Goal: Obtain resource: Download file/media

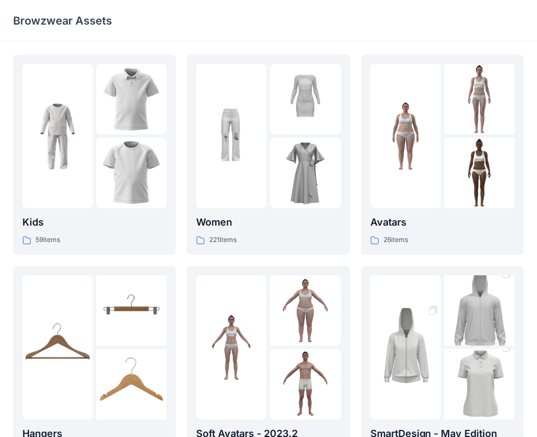
scroll to position [55, 0]
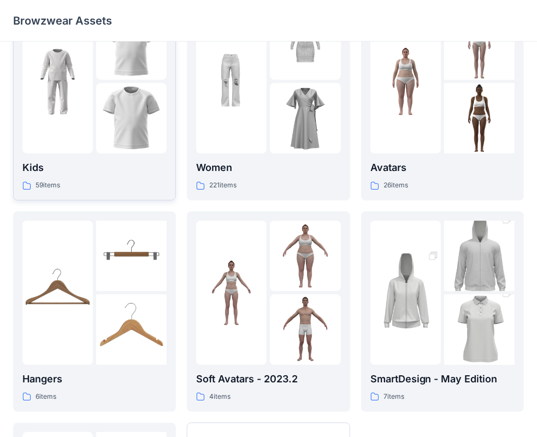
click at [90, 110] on img at bounding box center [57, 81] width 71 height 71
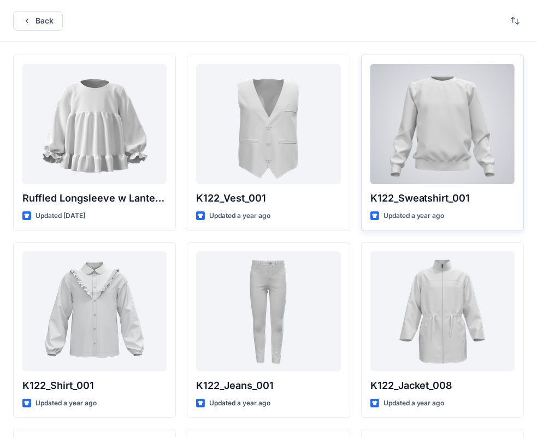
click at [443, 138] on div at bounding box center [443, 124] width 144 height 120
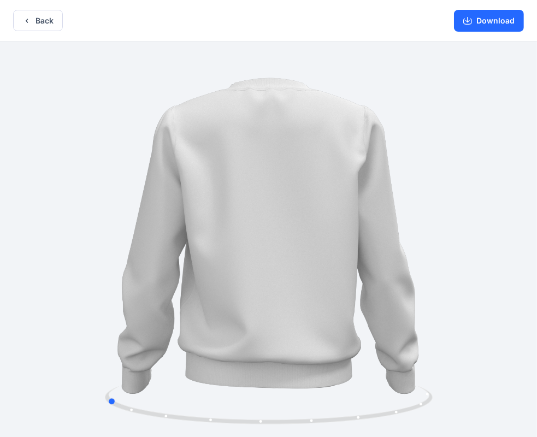
drag, startPoint x: 280, startPoint y: 245, endPoint x: 446, endPoint y: 234, distance: 165.5
click at [446, 234] on div at bounding box center [268, 241] width 537 height 398
click at [474, 19] on button "Download" at bounding box center [489, 21] width 70 height 22
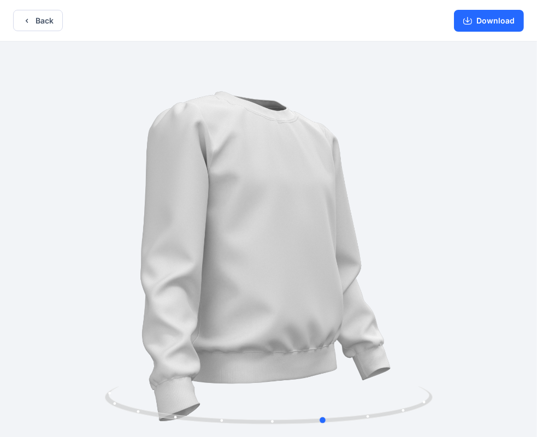
drag, startPoint x: 293, startPoint y: 268, endPoint x: 179, endPoint y: 173, distance: 148.6
click at [179, 173] on div at bounding box center [268, 241] width 537 height 398
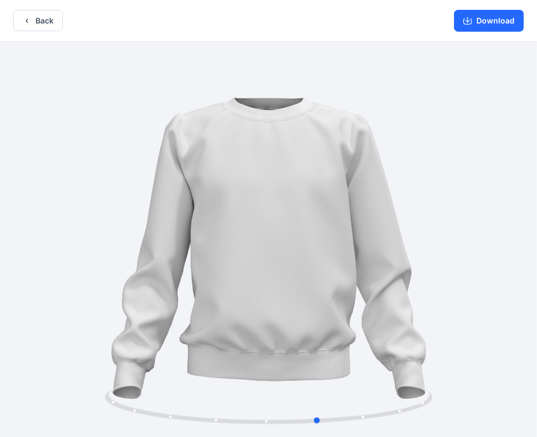
drag, startPoint x: 205, startPoint y: 272, endPoint x: 203, endPoint y: 210, distance: 61.8
click at [203, 210] on div at bounding box center [268, 241] width 537 height 398
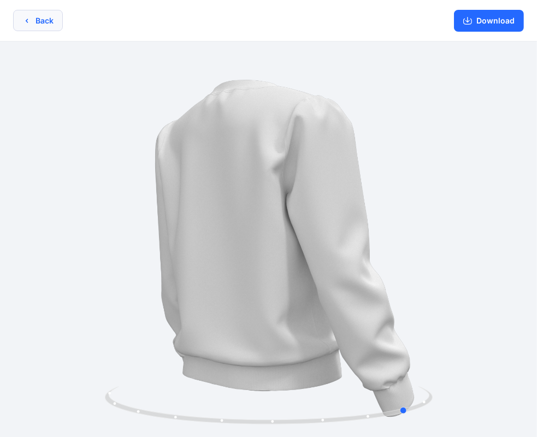
click at [39, 25] on button "Back" at bounding box center [38, 20] width 50 height 21
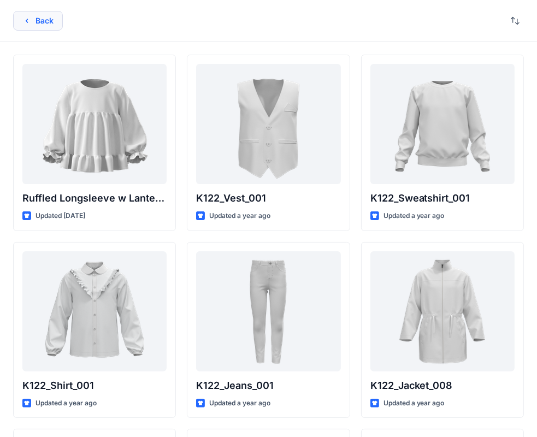
click at [37, 26] on button "Back" at bounding box center [38, 21] width 50 height 20
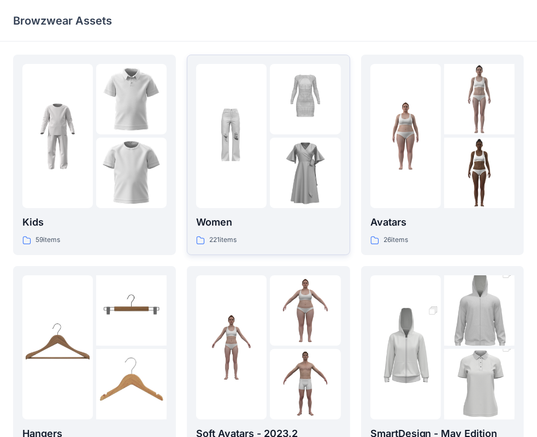
click at [279, 155] on img at bounding box center [305, 173] width 71 height 71
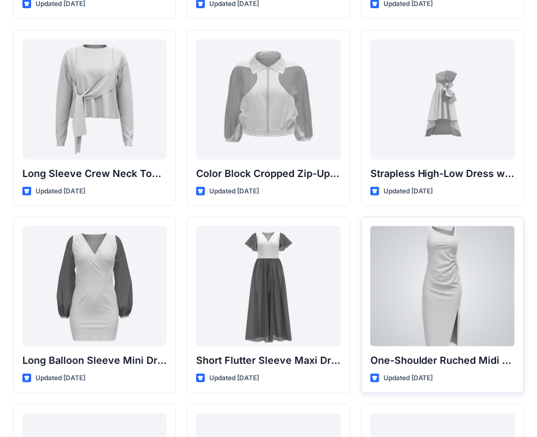
scroll to position [273, 0]
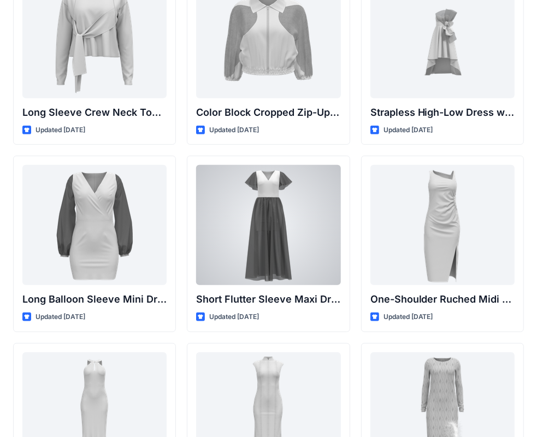
click at [291, 218] on div at bounding box center [268, 225] width 144 height 120
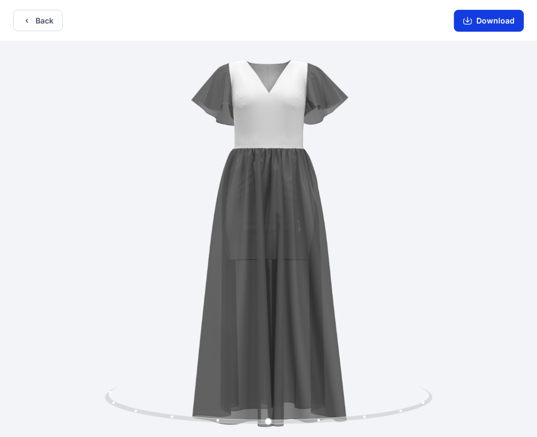
click at [476, 17] on button "Download" at bounding box center [489, 21] width 70 height 22
